Goal: Task Accomplishment & Management: Use online tool/utility

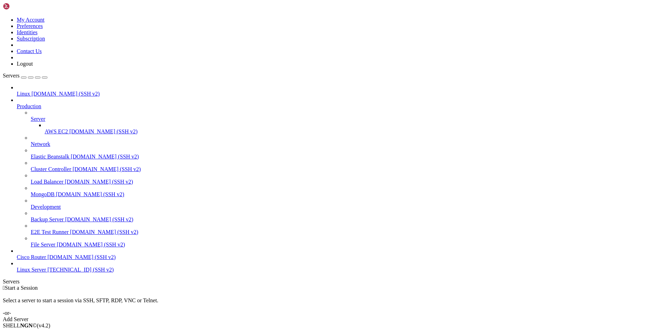
drag, startPoint x: 122, startPoint y: 25, endPoint x: 109, endPoint y: 27, distance: 13.7
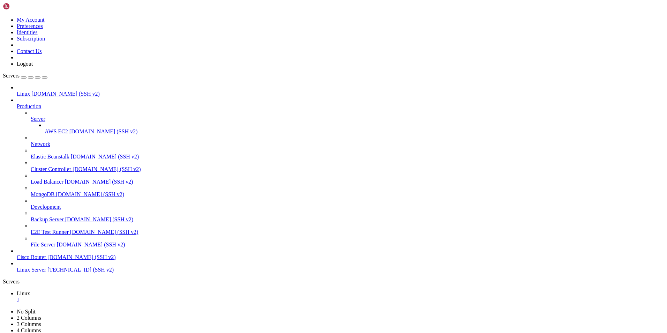
type input "/home/techmoon/mods"
click at [118, 297] on div "" at bounding box center [341, 300] width 648 height 6
click at [35, 334] on span "Connect" at bounding box center [26, 337] width 18 height 6
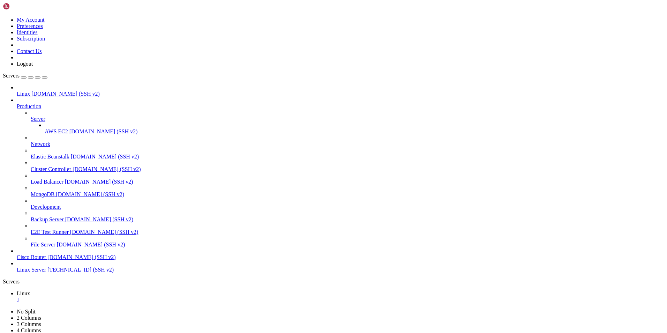
scroll to position [967, 0]
click at [117, 297] on div "" at bounding box center [341, 300] width 648 height 6
click at [35, 334] on span "Connect" at bounding box center [26, 337] width 18 height 6
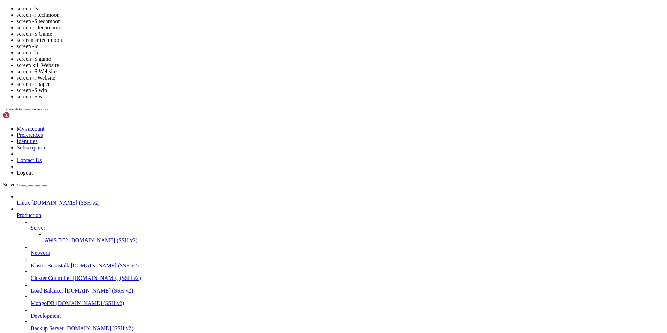
drag, startPoint x: 213, startPoint y: 222, endPoint x: 129, endPoint y: 191, distance: 89.6
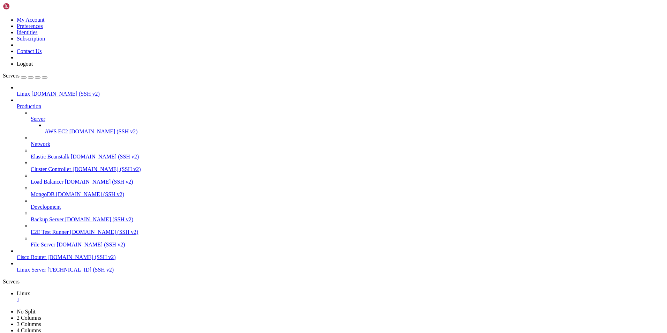
scroll to position [920, 0]
click at [117, 297] on div "" at bounding box center [341, 300] width 648 height 6
drag, startPoint x: 127, startPoint y: 24, endPoint x: 109, endPoint y: 25, distance: 18.9
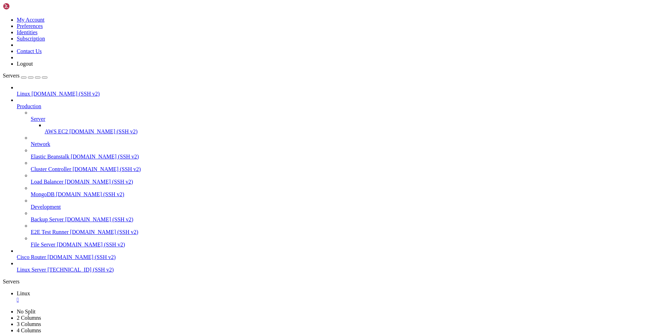
type input "/home/techmoon/mods"
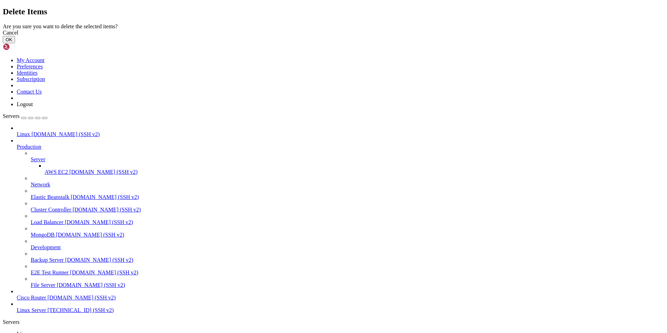
click at [15, 43] on button "OK" at bounding box center [9, 39] width 12 height 7
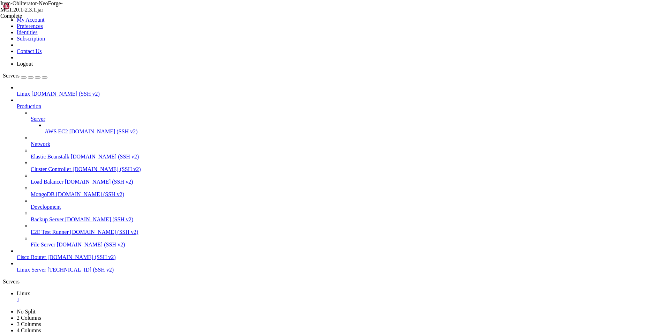
scroll to position [0, 0]
